Goal: Information Seeking & Learning: Understand process/instructions

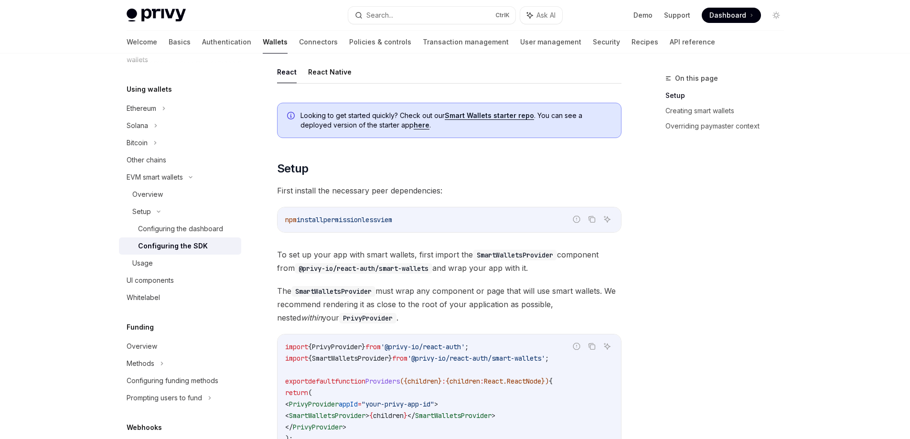
scroll to position [96, 0]
click at [333, 81] on button "React Native" at bounding box center [329, 72] width 43 height 22
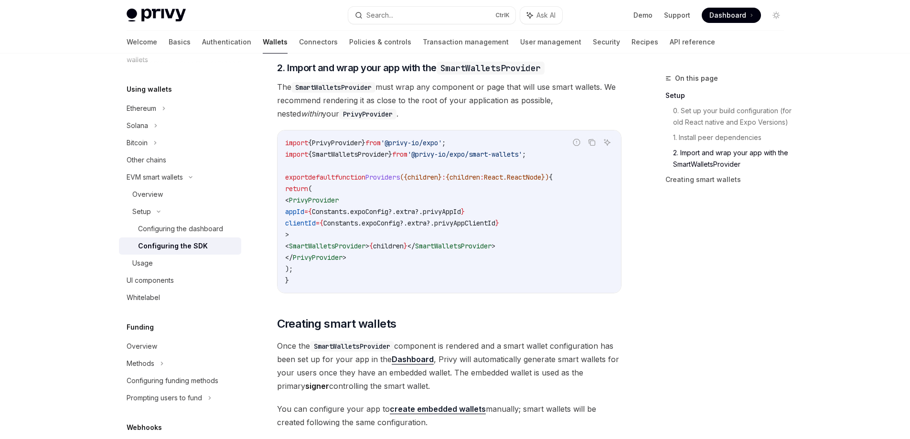
scroll to position [661, 0]
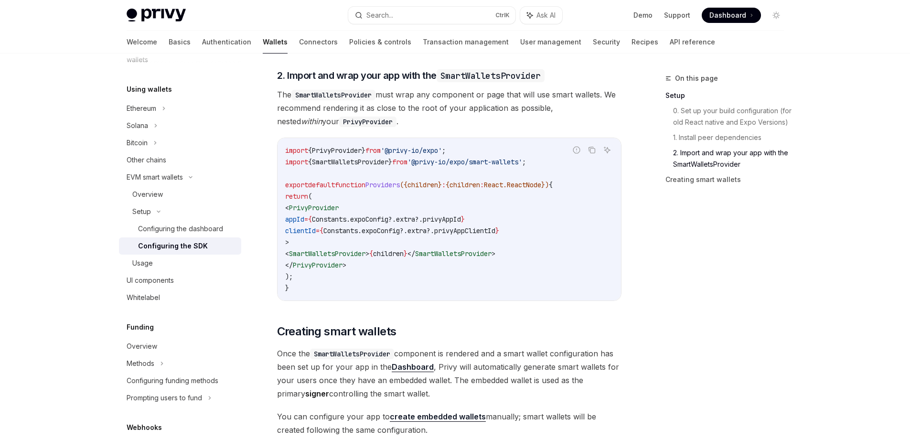
click at [361, 166] on span "SmartWalletsProvider" at bounding box center [350, 162] width 76 height 9
click at [368, 166] on span "SmartWalletsProvider" at bounding box center [350, 162] width 76 height 9
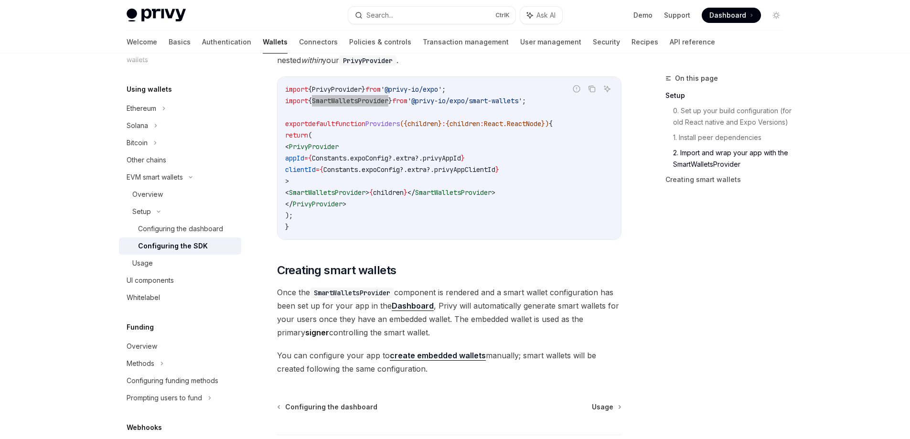
scroll to position [804, 0]
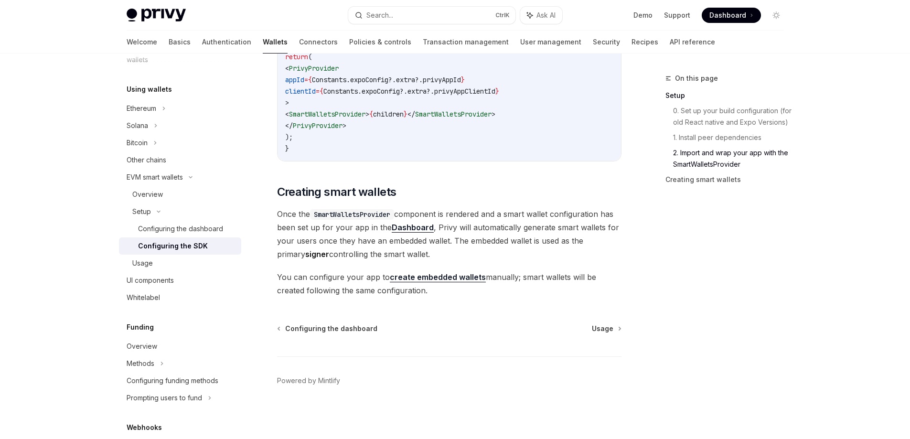
click at [606, 324] on span "Usage" at bounding box center [602, 329] width 21 height 10
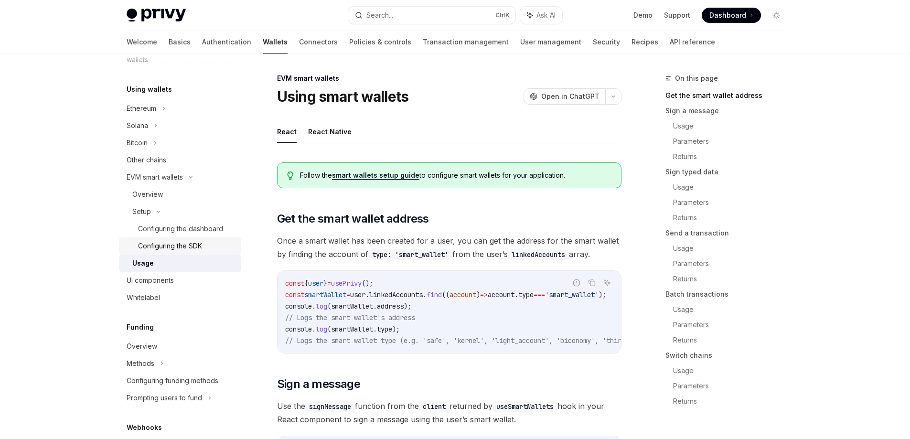
click at [208, 251] on div "Configuring the SDK" at bounding box center [186, 245] width 97 height 11
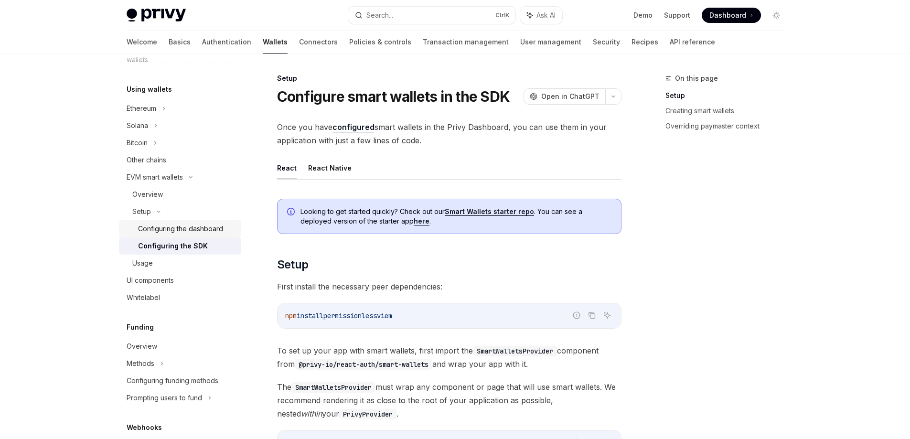
click at [208, 227] on div "Configuring the dashboard" at bounding box center [180, 228] width 85 height 11
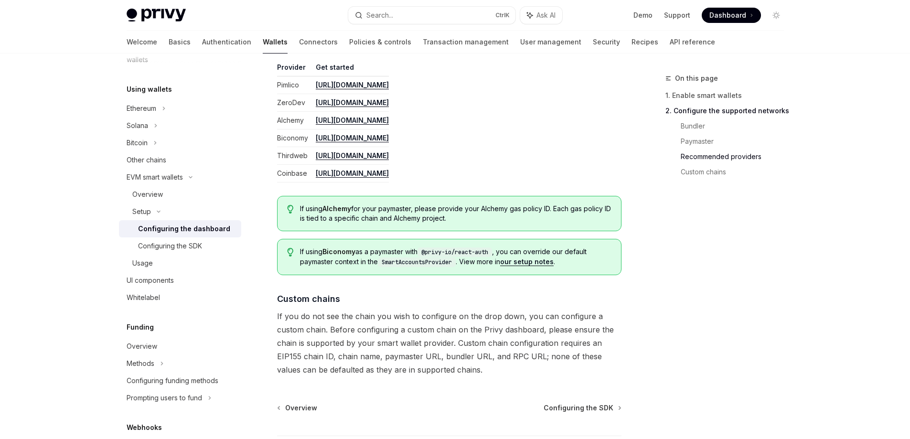
scroll to position [1266, 0]
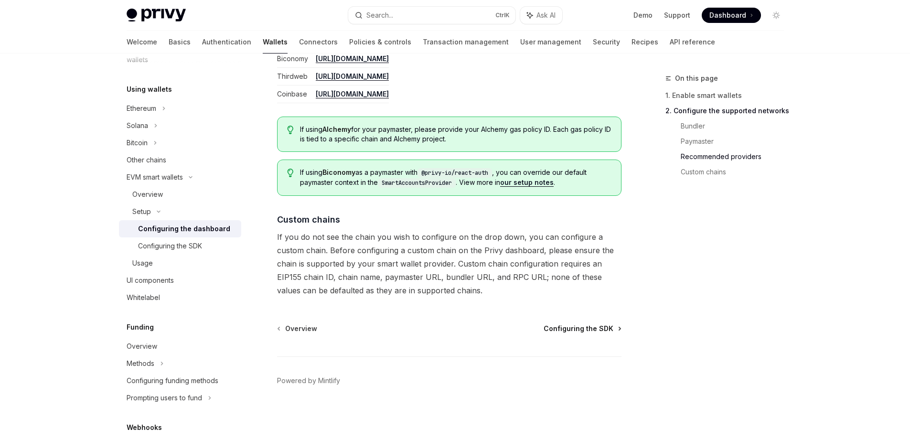
click at [583, 328] on span "Configuring the SDK" at bounding box center [578, 329] width 70 height 10
type textarea "*"
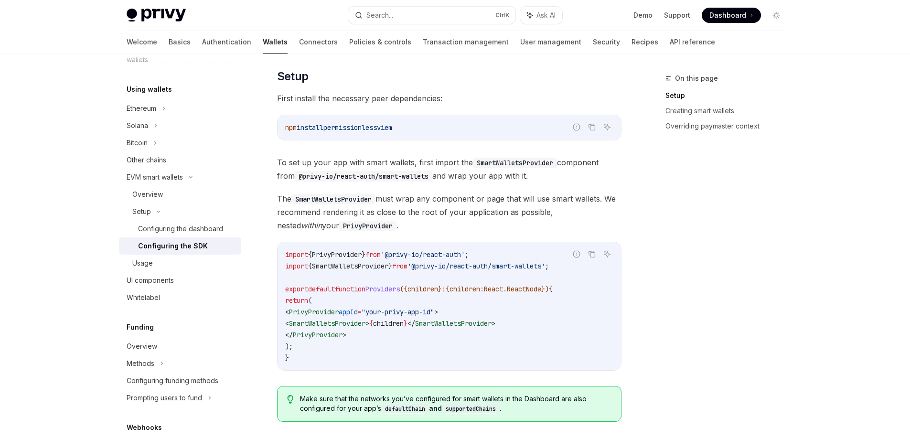
scroll to position [191, 0]
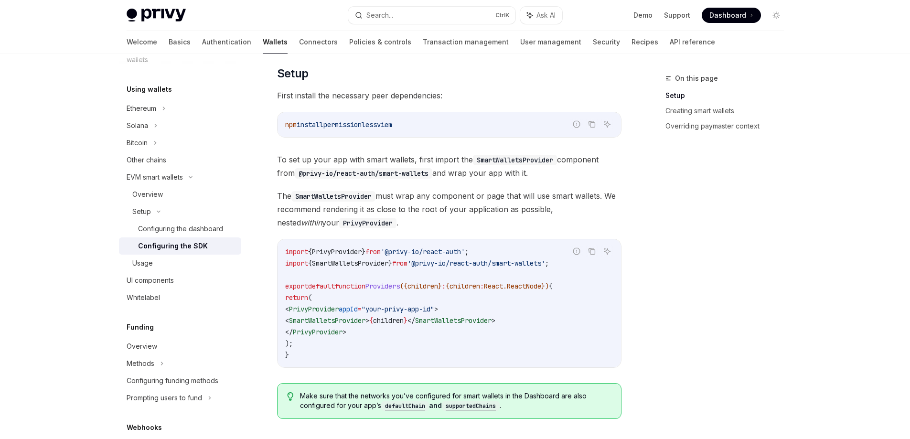
click at [692, 264] on div "On this page Setup Creating smart wallets Overriding paymaster context" at bounding box center [718, 256] width 145 height 366
